Goal: Task Accomplishment & Management: Use online tool/utility

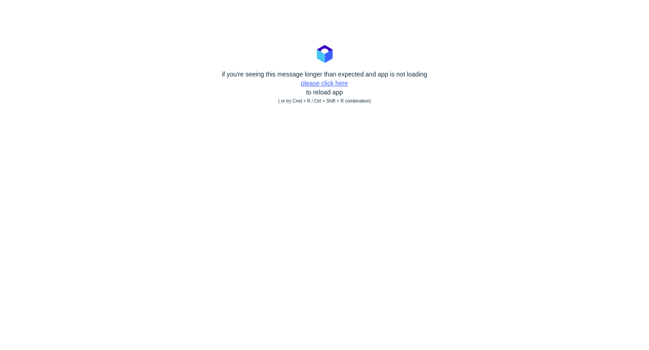
click at [332, 82] on link "please click here" at bounding box center [324, 83] width 47 height 7
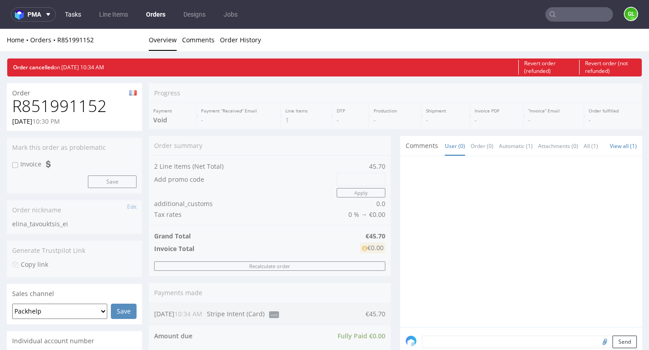
click at [81, 17] on link "Tasks" at bounding box center [72, 14] width 27 height 14
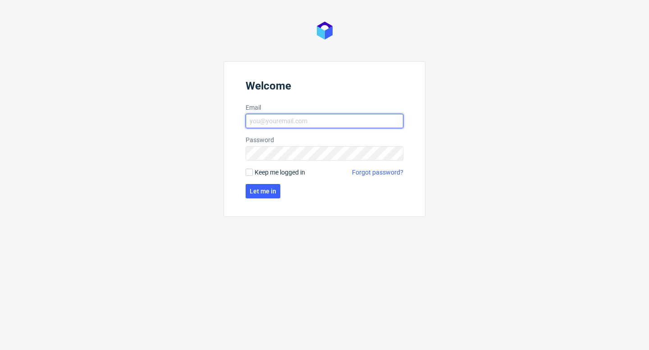
click at [265, 117] on input "Email" at bounding box center [325, 121] width 158 height 14
type input "[PERSON_NAME][EMAIL_ADDRESS][DOMAIN_NAME]"
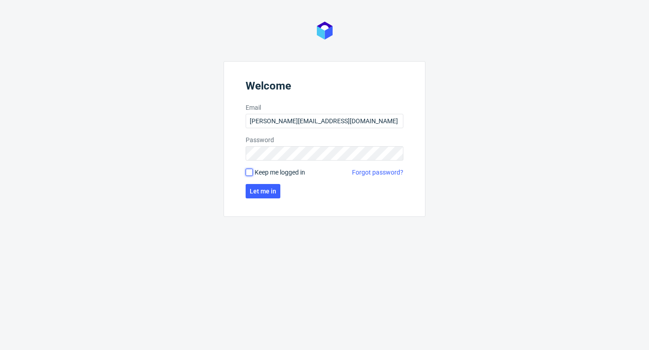
click at [249, 173] on input "Keep me logged in" at bounding box center [249, 172] width 7 height 7
checkbox input "true"
click button "Let me in" at bounding box center [263, 191] width 35 height 14
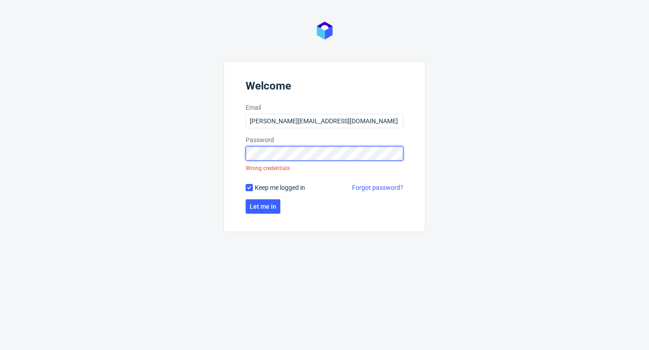
click at [218, 164] on div "Welcome Email [PERSON_NAME][EMAIL_ADDRESS][DOMAIN_NAME] Password Wrong credenti…" at bounding box center [324, 175] width 649 height 350
click button "Let me in" at bounding box center [263, 207] width 35 height 14
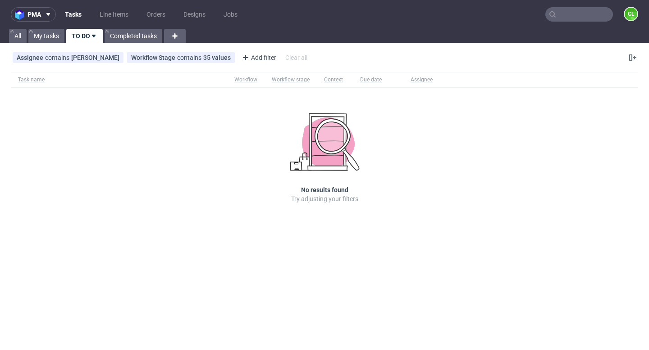
click at [85, 37] on link "TO DO" at bounding box center [84, 36] width 36 height 14
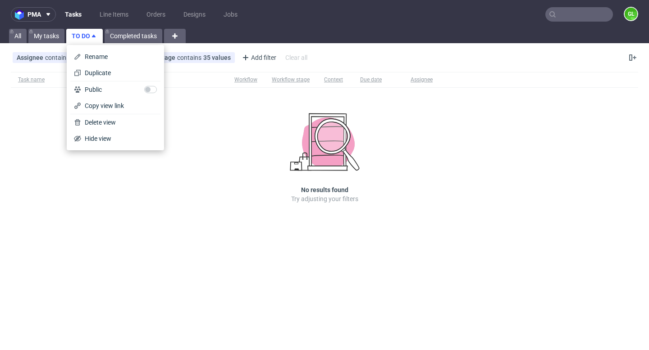
click at [77, 17] on link "Tasks" at bounding box center [72, 14] width 27 height 14
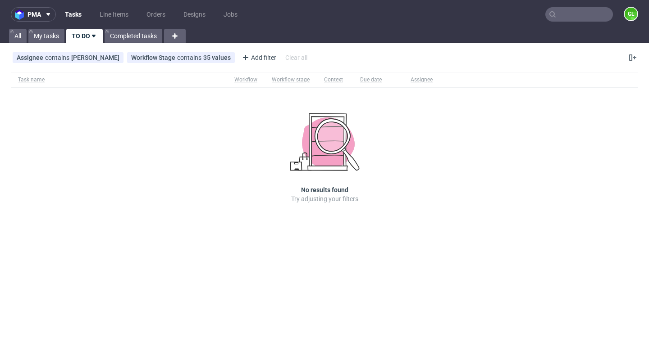
click at [82, 37] on link "TO DO" at bounding box center [84, 36] width 36 height 14
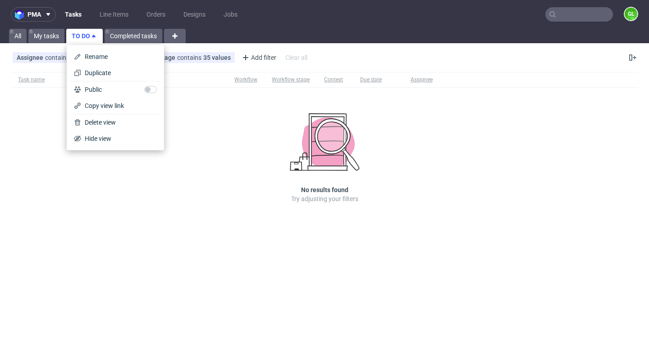
click at [82, 37] on link "TO DO" at bounding box center [84, 36] width 36 height 14
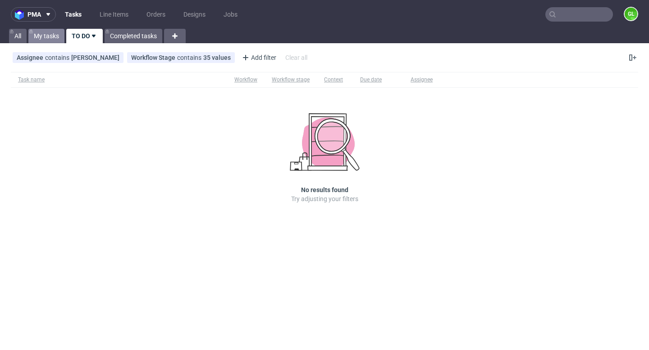
click at [41, 34] on link "My tasks" at bounding box center [46, 36] width 36 height 14
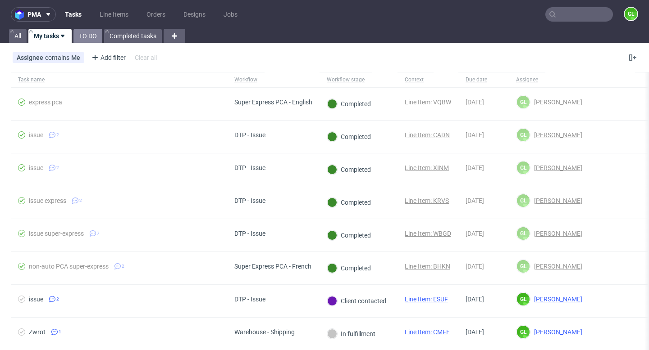
click at [94, 36] on link "TO DO" at bounding box center [87, 36] width 29 height 14
